Goal: Download file/media

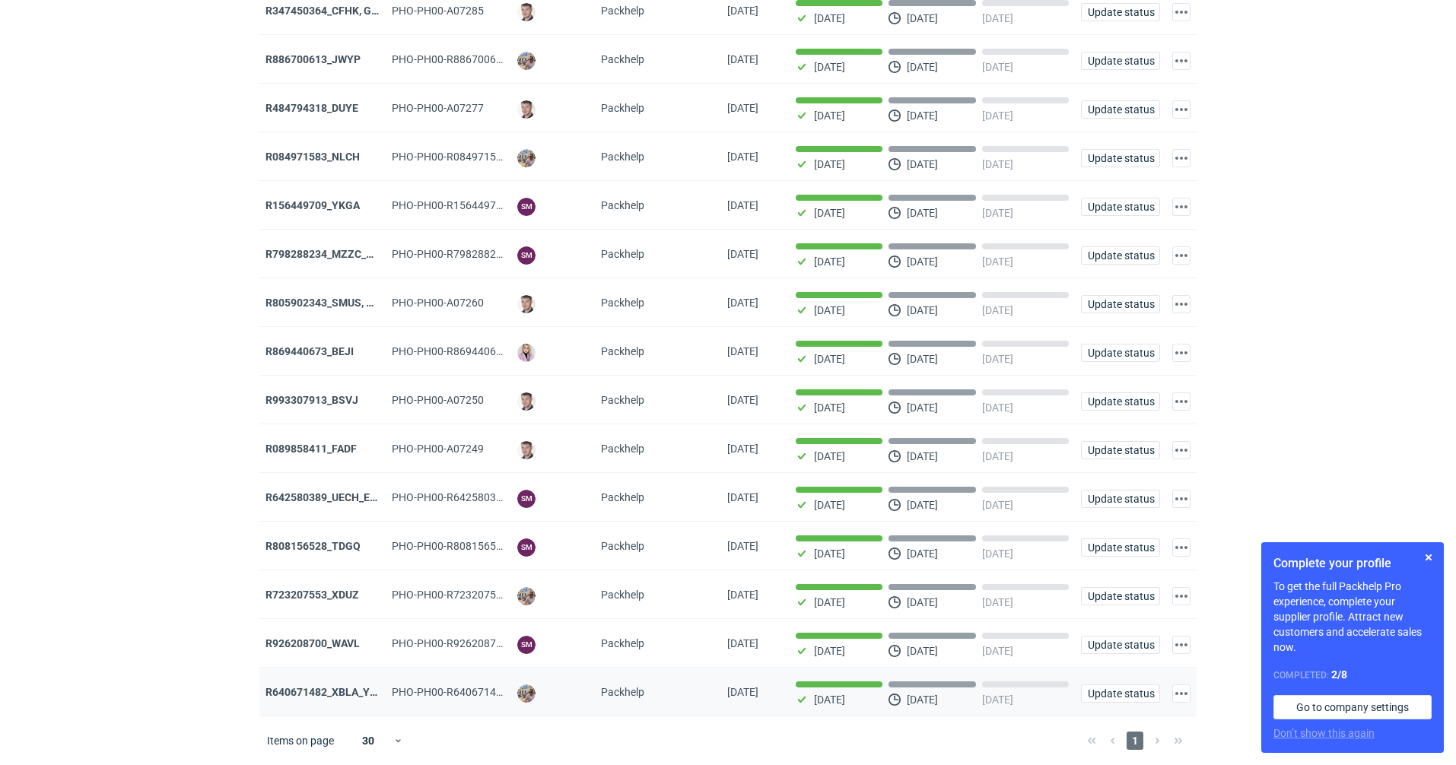
scroll to position [168, 0]
click at [314, 443] on strong "R089858411_FADF" at bounding box center [310, 449] width 91 height 12
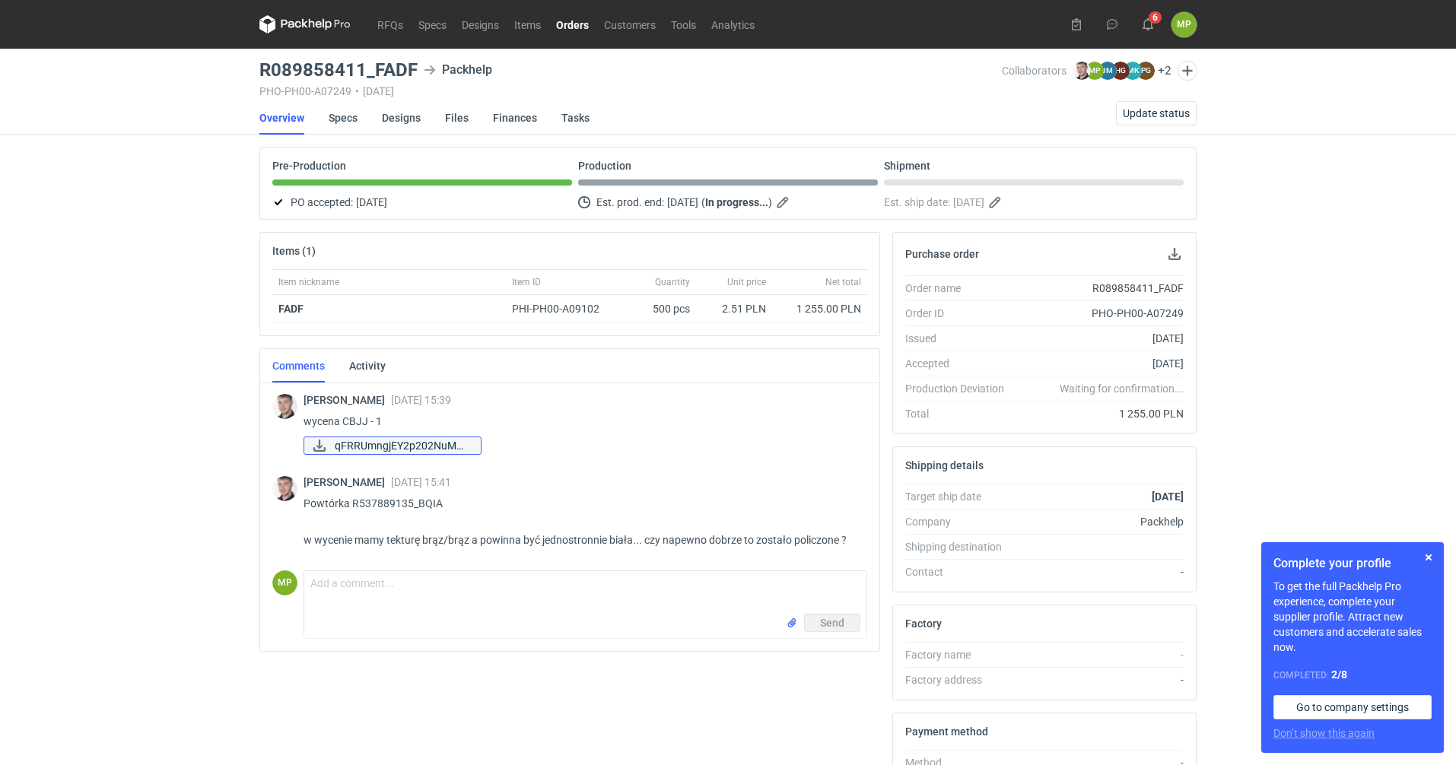
click at [380, 443] on span "qFRRUmngjEY2p202NuMM..." at bounding box center [402, 445] width 134 height 17
click at [663, 427] on p "wycena CBJJ - 1" at bounding box center [579, 421] width 551 height 18
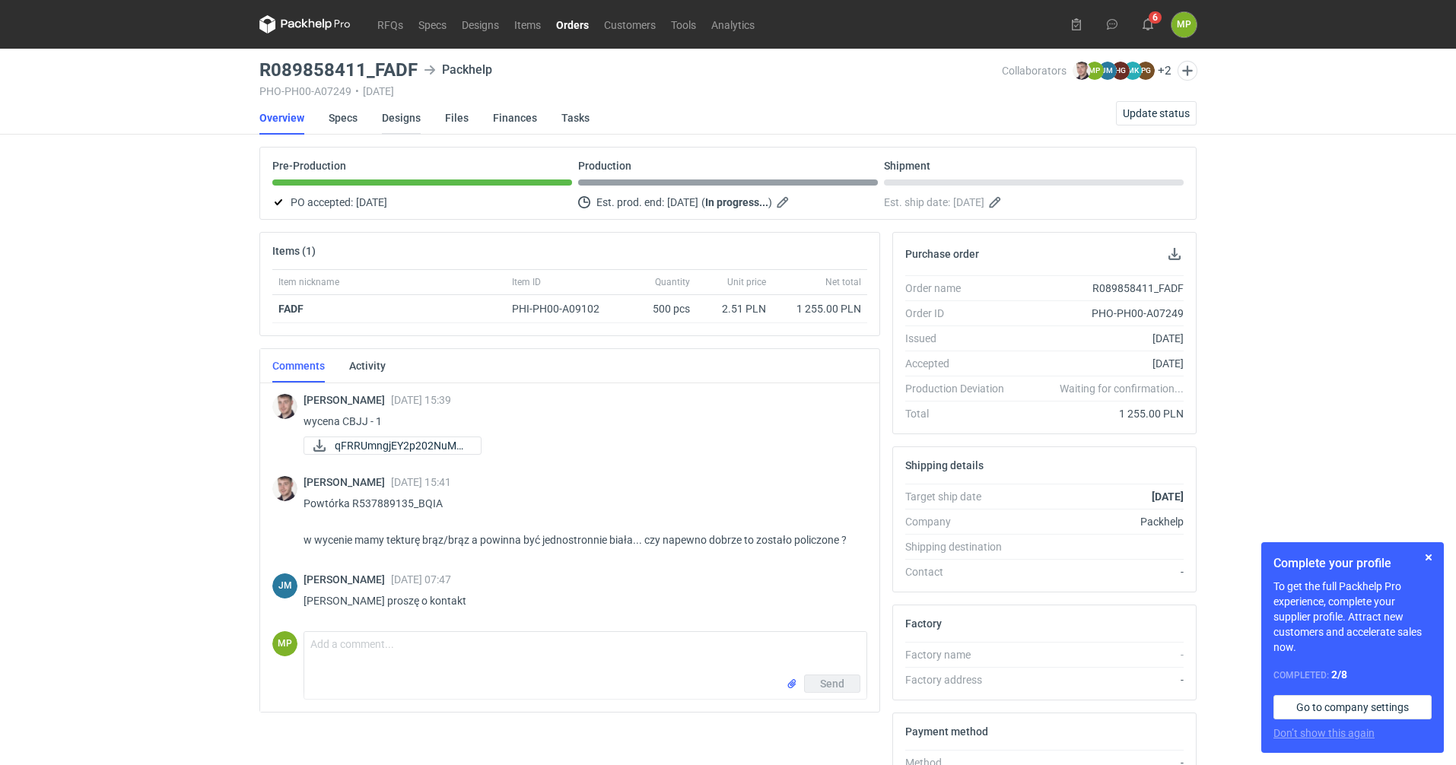
click at [386, 115] on link "Designs" at bounding box center [401, 117] width 39 height 33
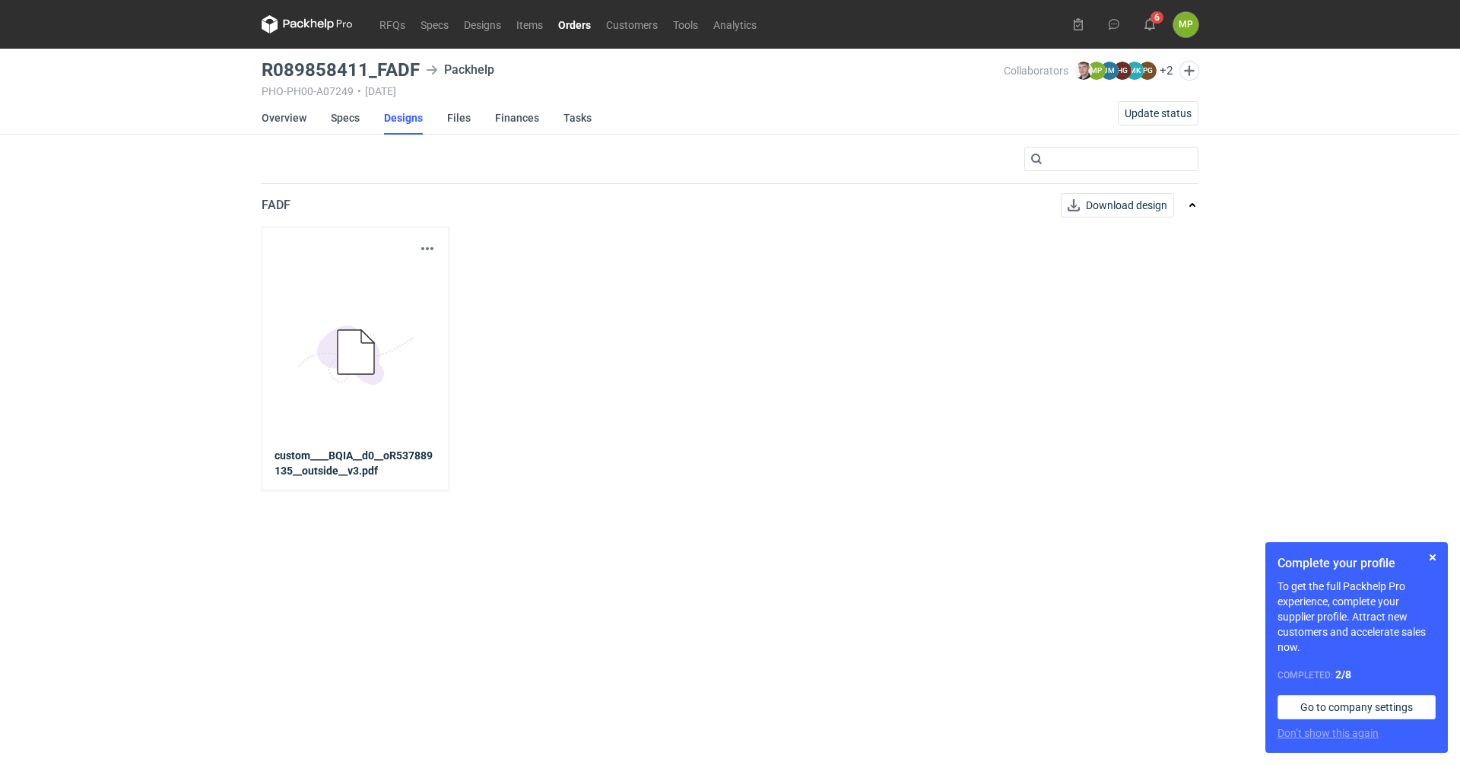
click at [380, 351] on icon "5BD5AC33-3523-40E7-9262-1BFF0AD53D48@1x" at bounding box center [356, 353] width 122 height 122
click at [347, 367] on icon at bounding box center [356, 352] width 37 height 44
click at [1101, 205] on span "Download design" at bounding box center [1126, 205] width 81 height 11
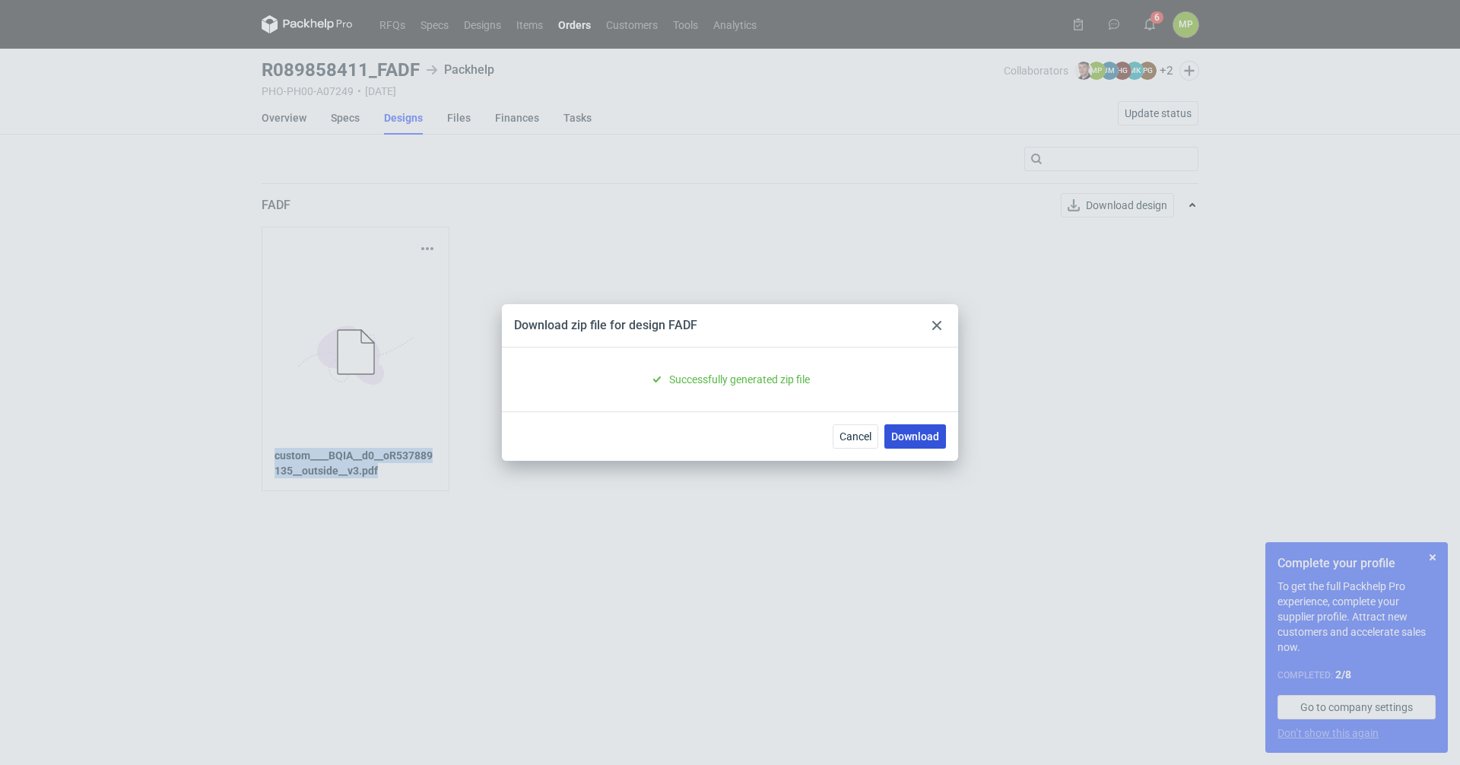
click at [905, 440] on link "Download" at bounding box center [916, 436] width 62 height 24
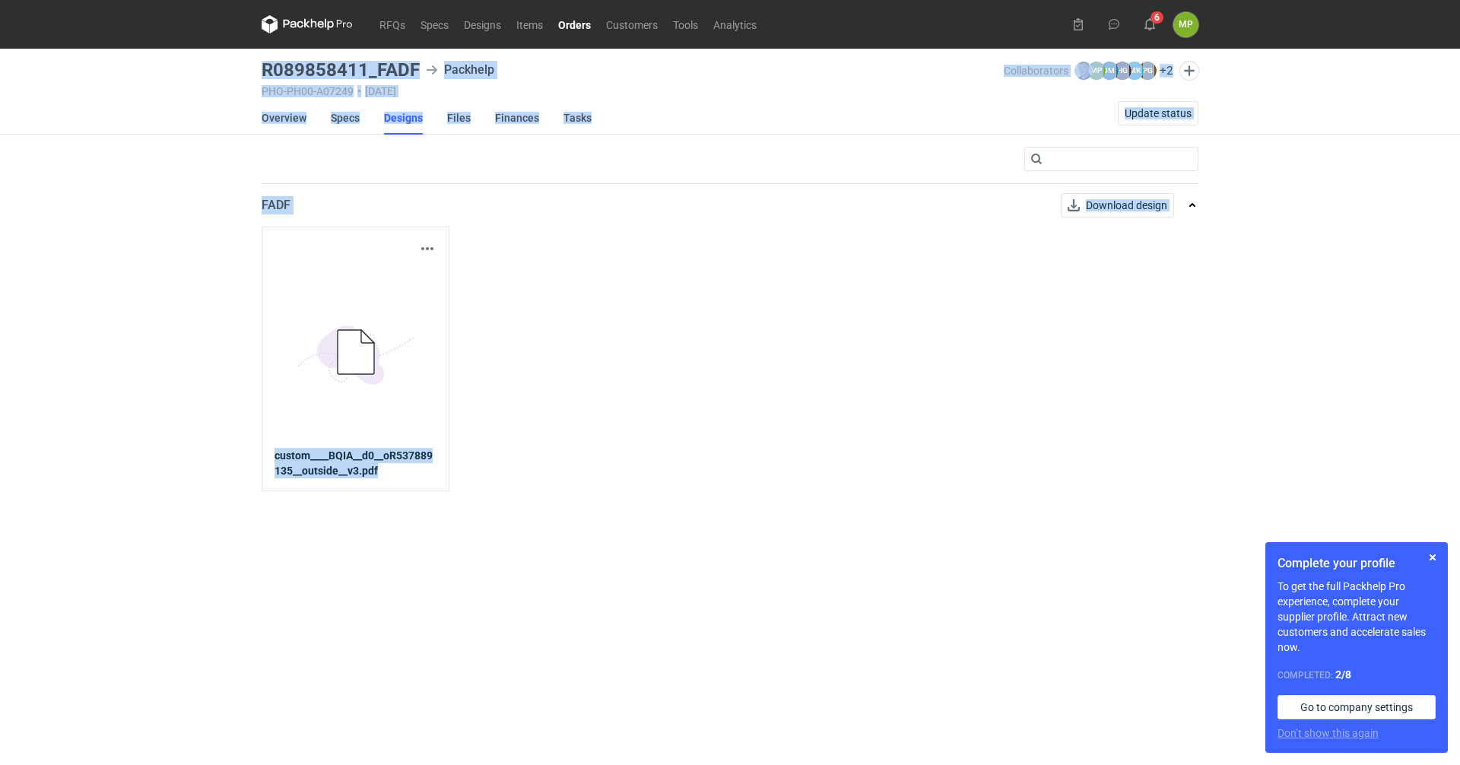
click at [704, 361] on div "Download design part 5BD5AC33-3523-40E7-9262-1BFF0AD53D48@1x custom____BQIA__d0…" at bounding box center [730, 359] width 937 height 264
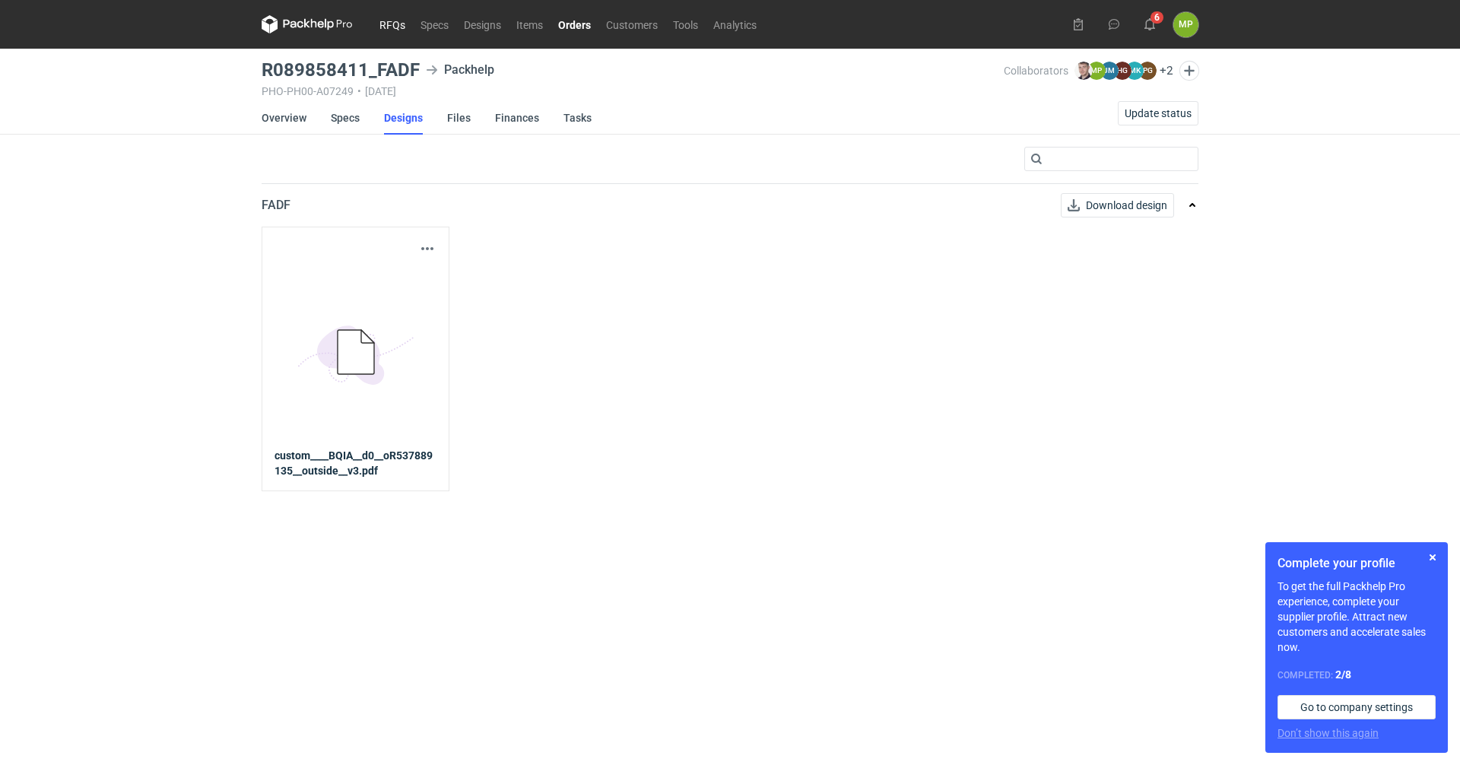
click at [409, 21] on link "RFQs" at bounding box center [392, 24] width 41 height 18
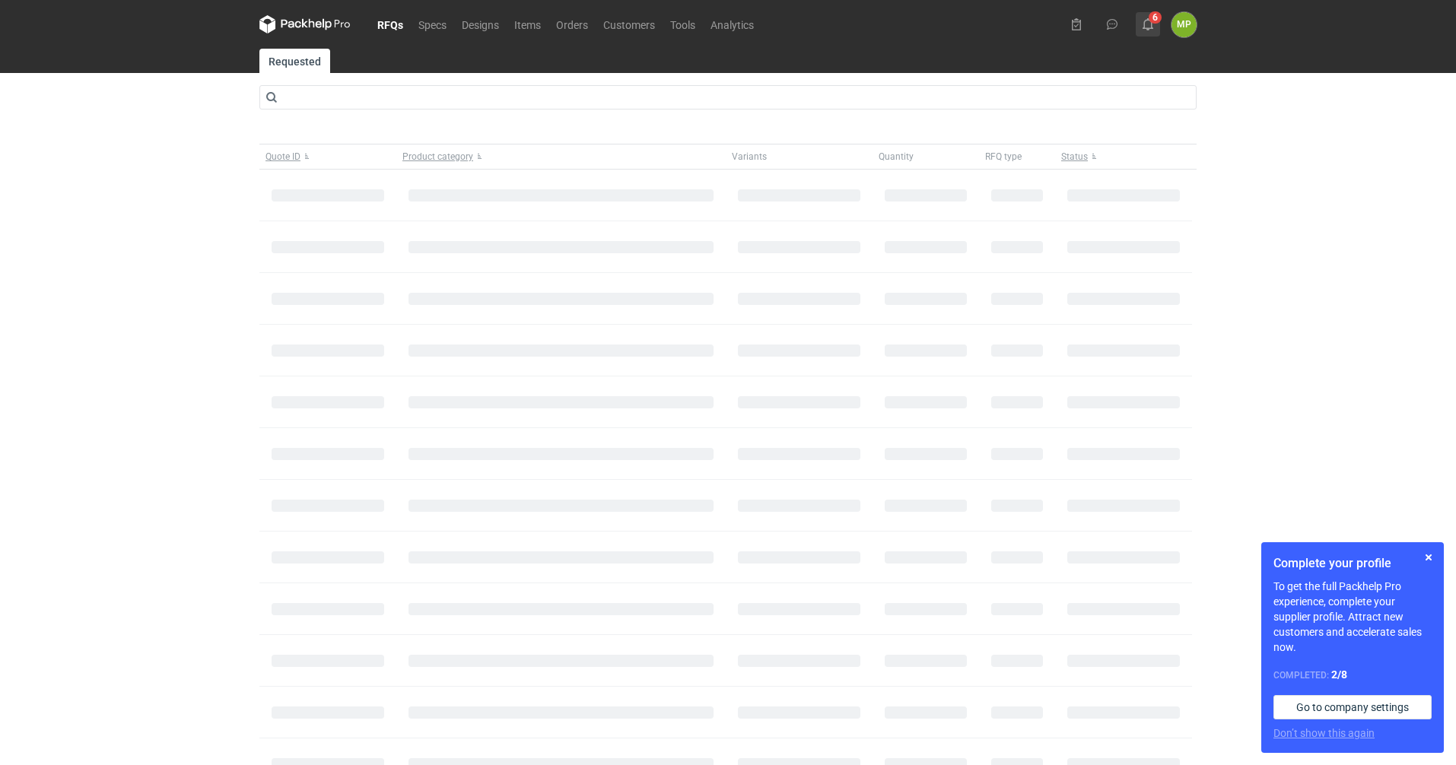
click at [1143, 24] on icon at bounding box center [1148, 24] width 12 height 12
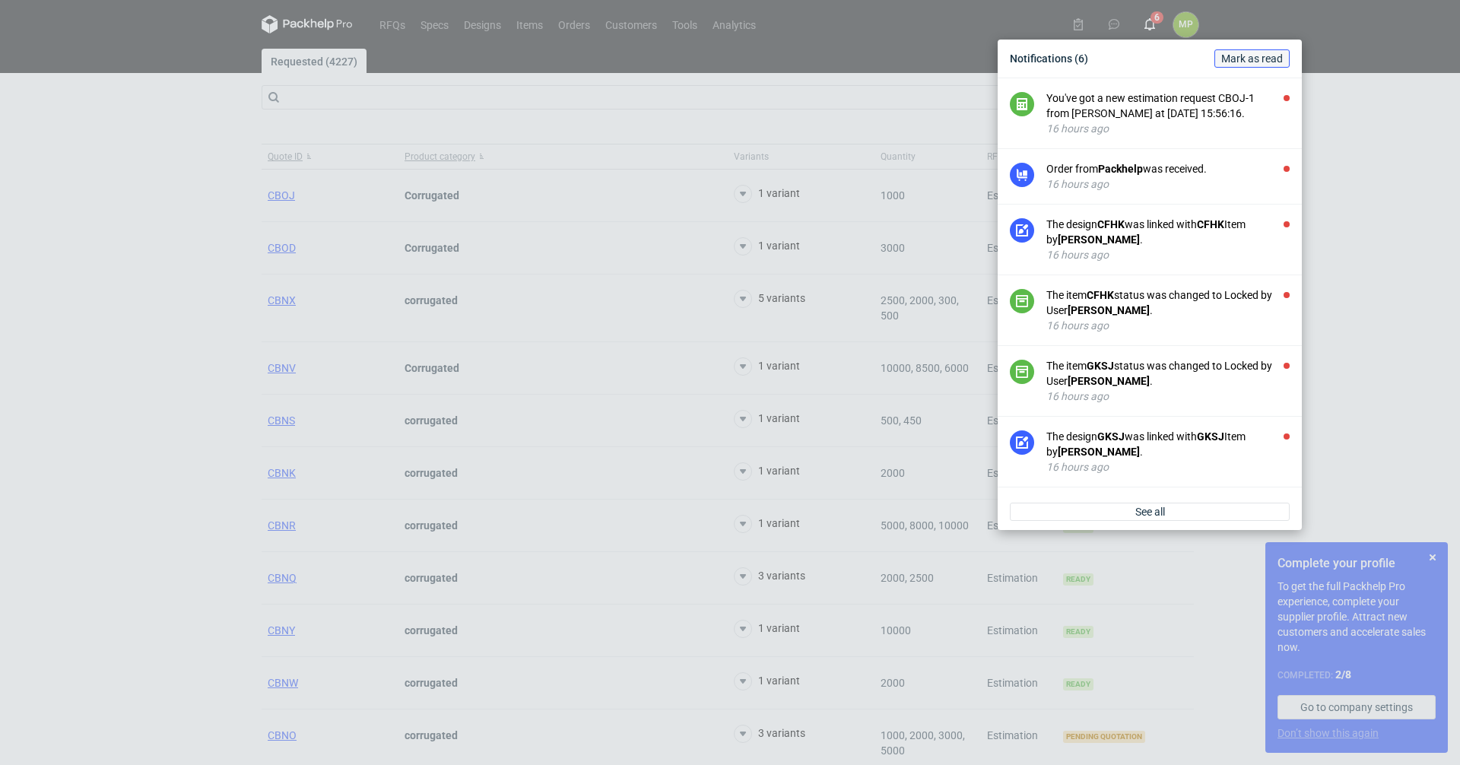
click at [1241, 64] on span "Mark as read" at bounding box center [1253, 58] width 62 height 11
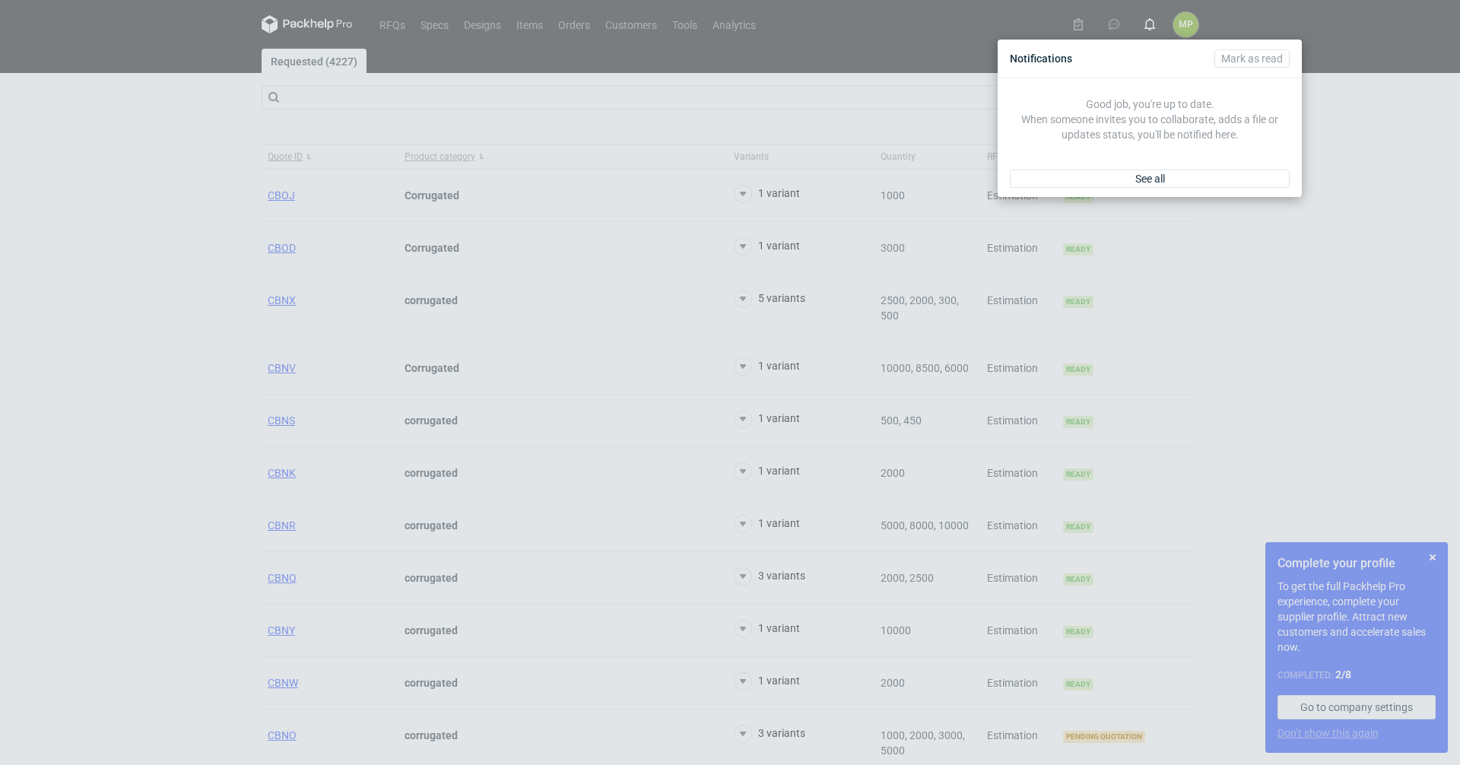
click at [1381, 211] on div "Notifications [PERSON_NAME] as read Good job, you're up to date. When someone i…" at bounding box center [730, 382] width 1460 height 765
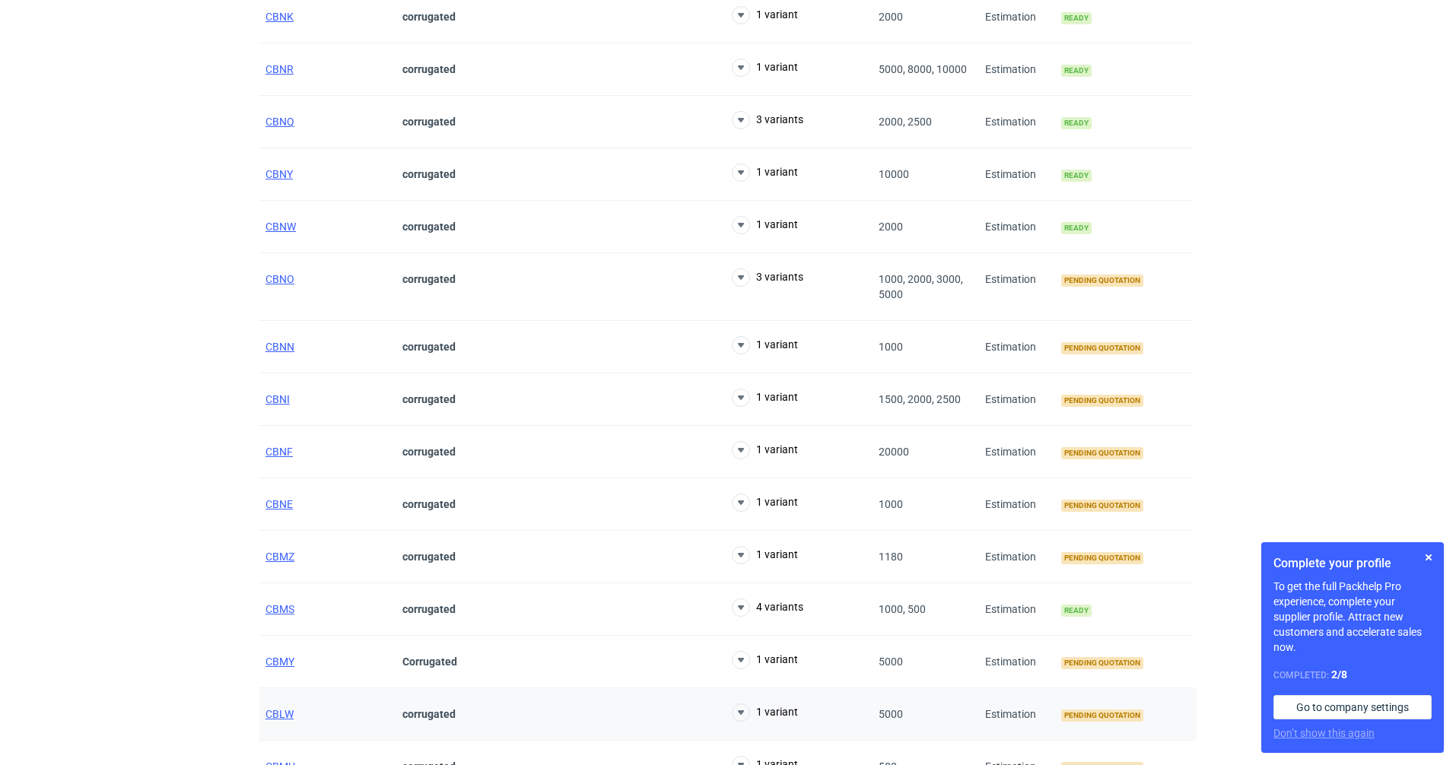
scroll to position [989, 0]
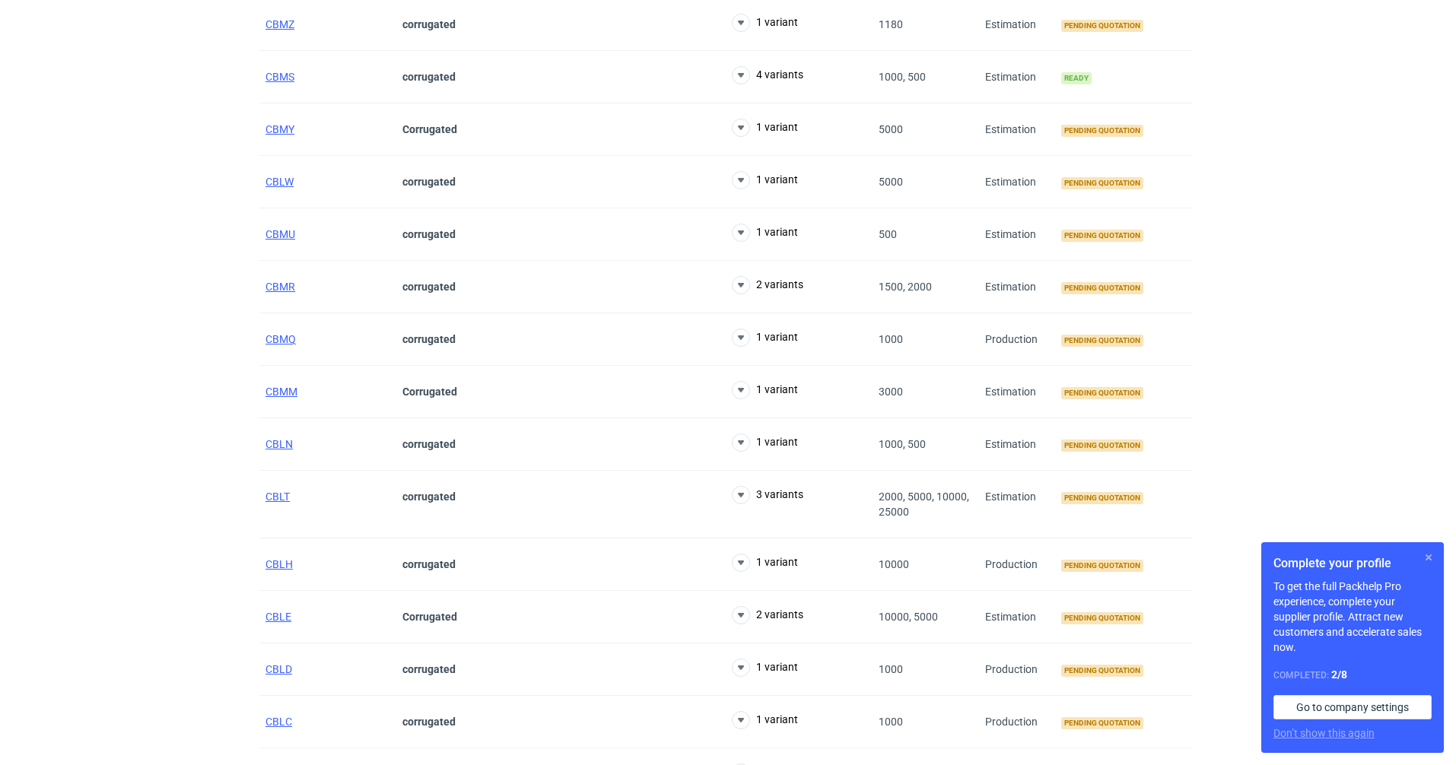
click at [1430, 561] on button "button" at bounding box center [1428, 557] width 18 height 18
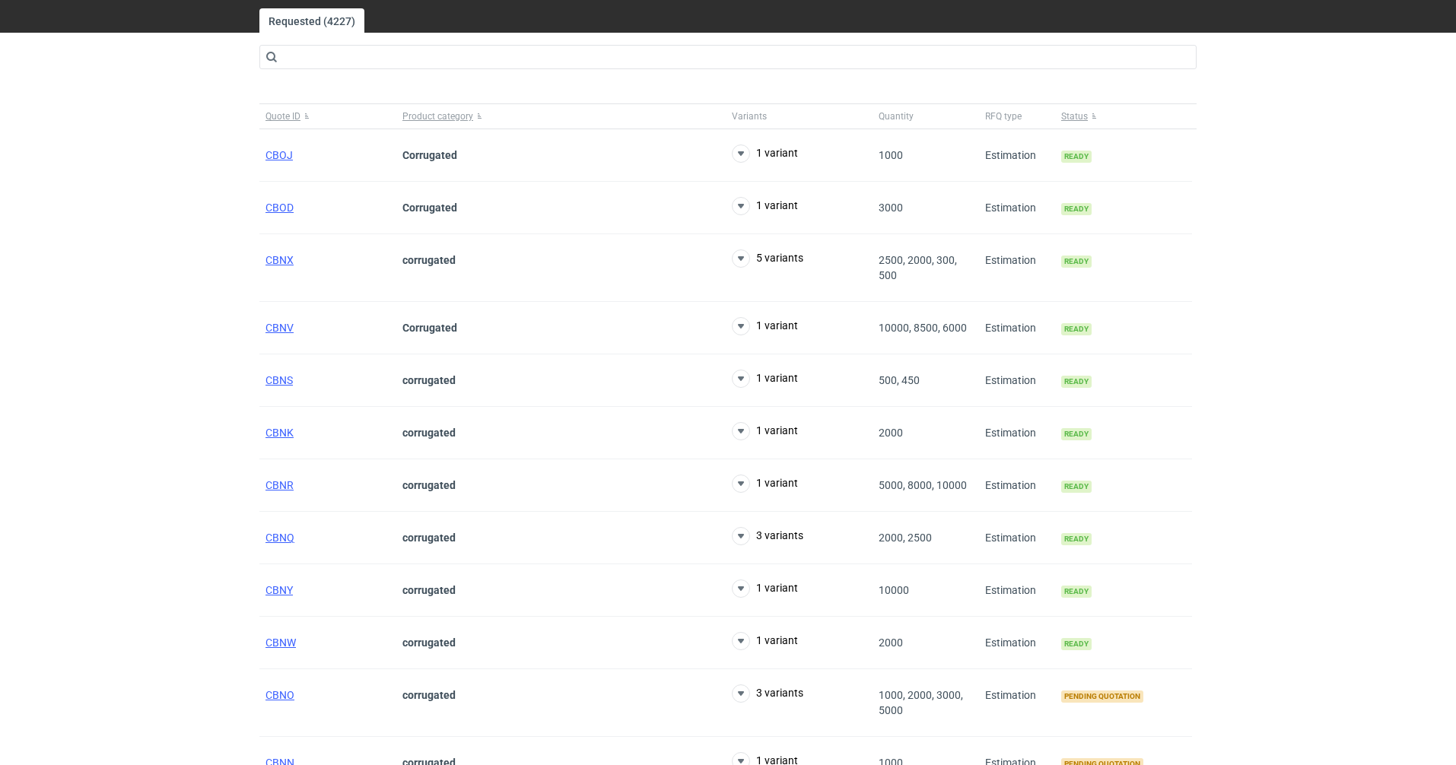
scroll to position [0, 0]
